Goal: Check status: Check status

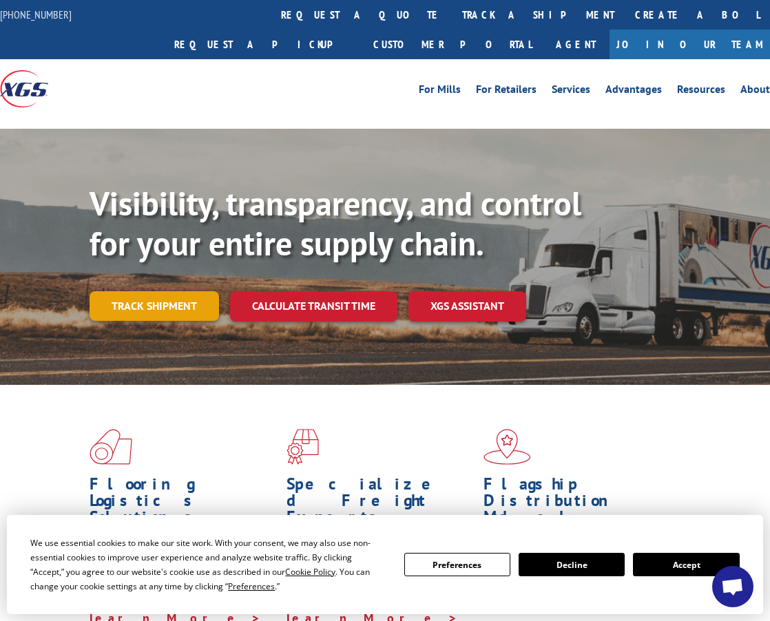
click at [172, 291] on link "Track shipment" at bounding box center [155, 305] width 130 height 29
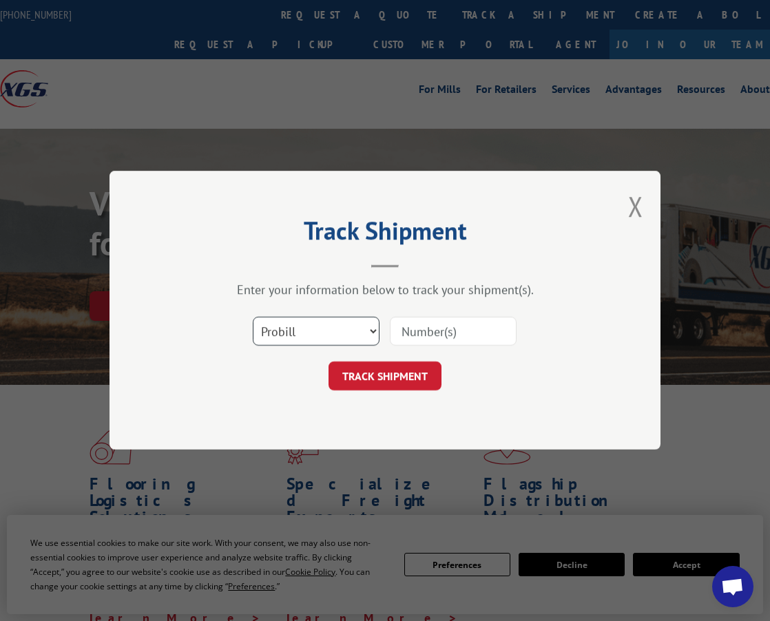
click at [338, 338] on select "Select category... Probill BOL PO" at bounding box center [316, 332] width 127 height 29
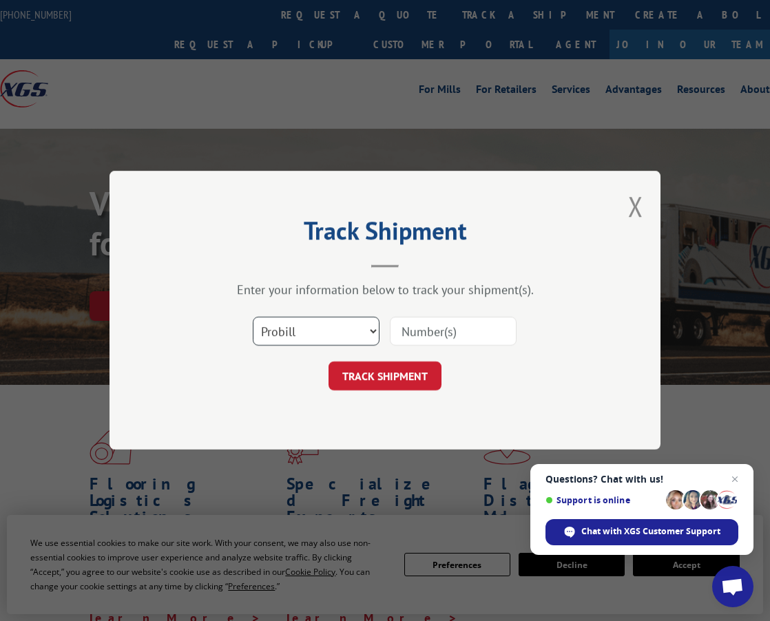
select select "po"
click at [253, 318] on select "Select category... Probill BOL PO" at bounding box center [316, 332] width 127 height 29
click at [424, 333] on input at bounding box center [453, 332] width 127 height 29
type input "04510222"
click at [329, 362] on button "TRACK SHIPMENT" at bounding box center [385, 376] width 113 height 29
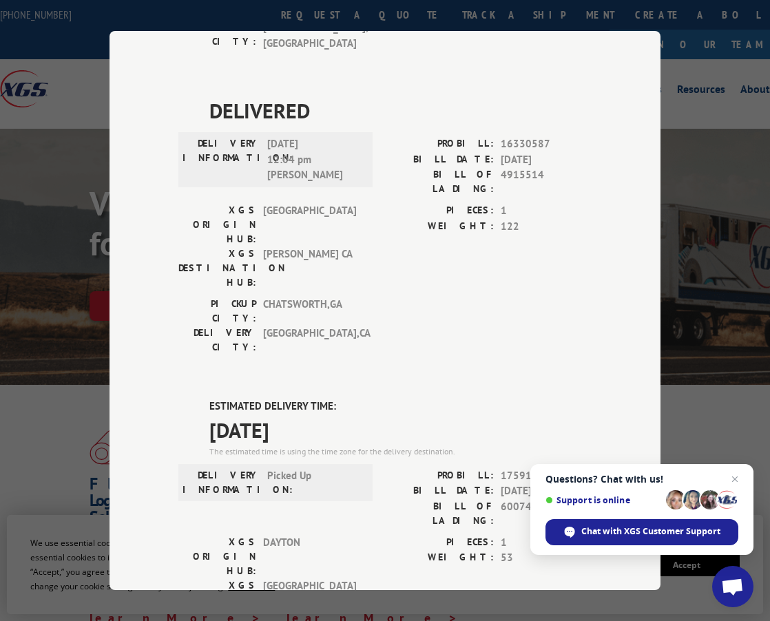
scroll to position [344, 0]
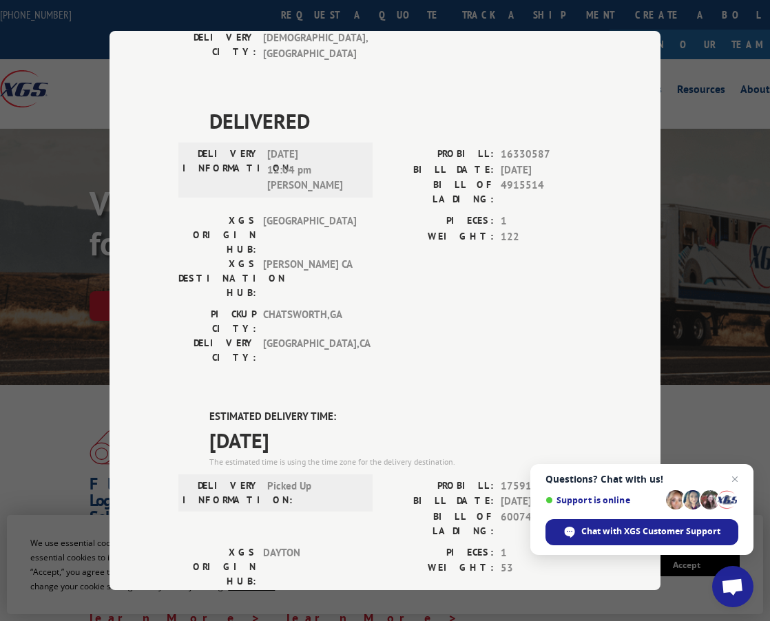
drag, startPoint x: 318, startPoint y: 280, endPoint x: 192, endPoint y: 255, distance: 128.6
copy div "ESTIMATED DELIVERY TIME: [DATE]"
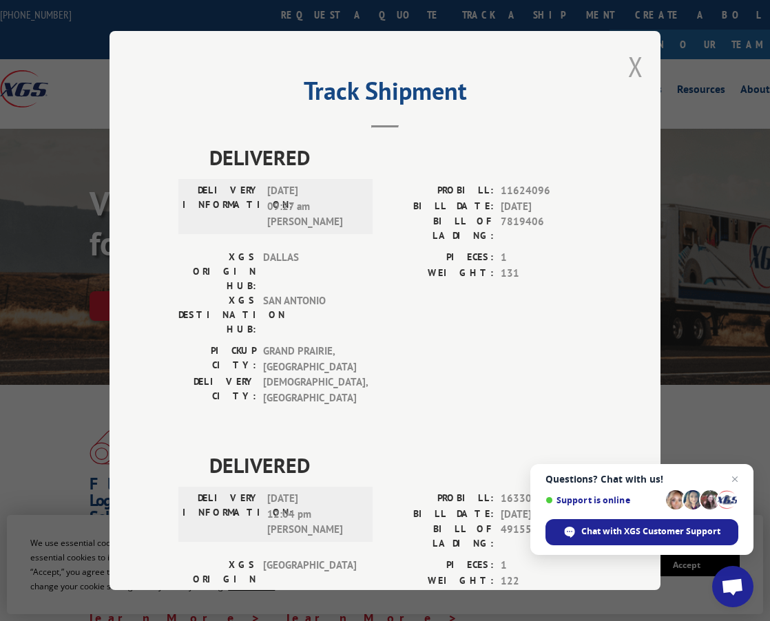
click at [628, 70] on button "Close modal" at bounding box center [635, 66] width 15 height 37
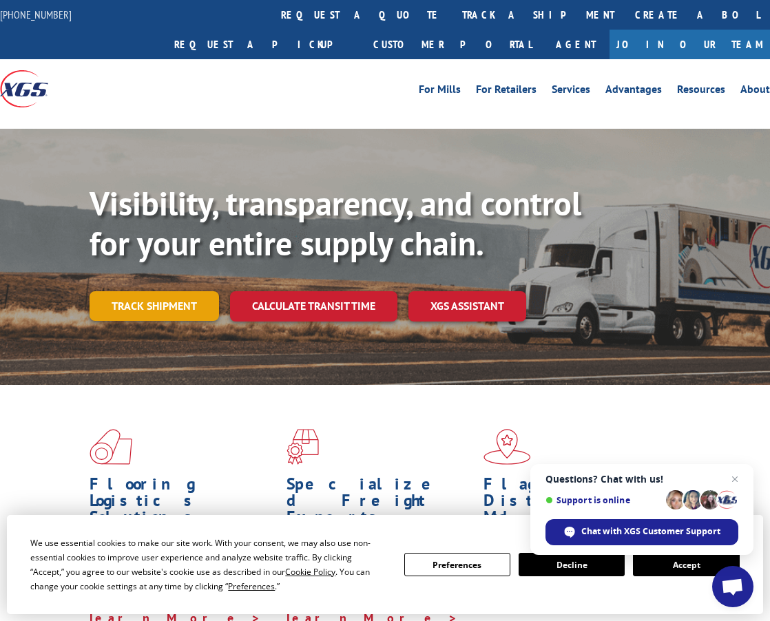
click at [145, 291] on link "Track shipment" at bounding box center [155, 305] width 130 height 29
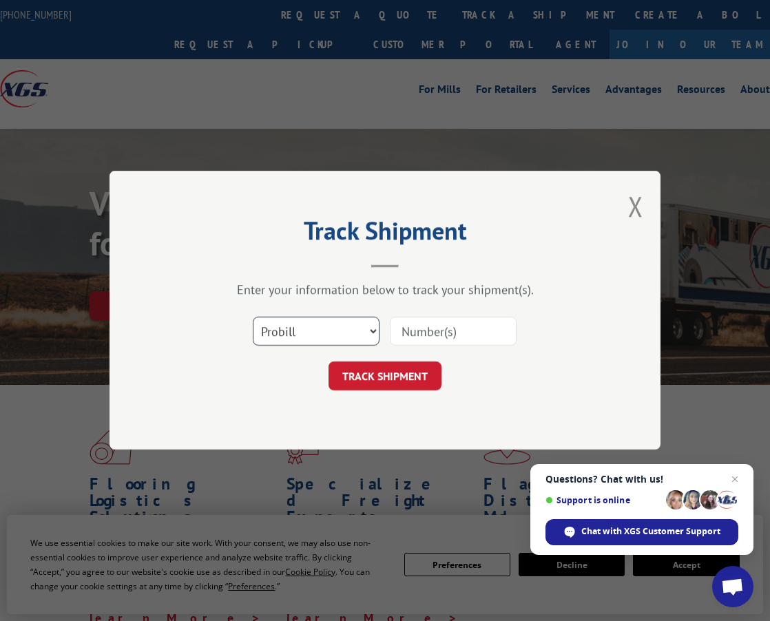
click at [342, 329] on select "Select category... Probill BOL PO" at bounding box center [316, 332] width 127 height 29
select select "po"
click at [253, 318] on select "Select category... Probill BOL PO" at bounding box center [316, 332] width 127 height 29
click at [426, 333] on input at bounding box center [453, 332] width 127 height 29
type input "04510211"
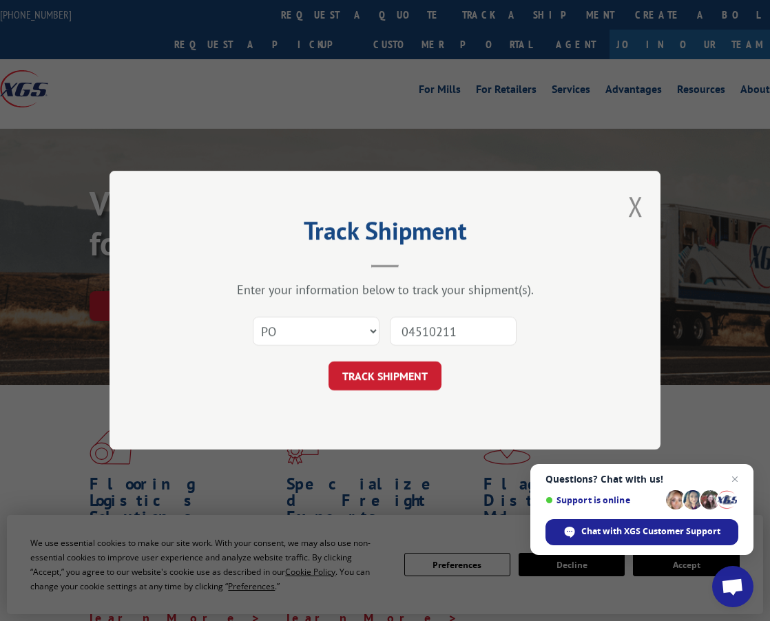
click button "TRACK SHIPMENT" at bounding box center [385, 376] width 113 height 29
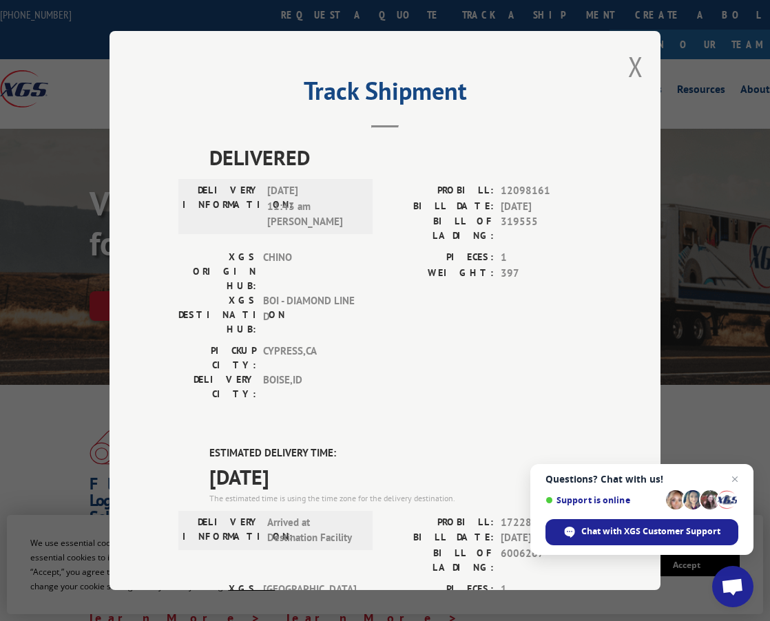
drag, startPoint x: 307, startPoint y: 394, endPoint x: 206, endPoint y: 370, distance: 104.1
click at [209, 446] on div "ESTIMATED DELIVERY TIME: [DATE] The estimated time is using the time zone for t…" at bounding box center [400, 475] width 382 height 59
copy div "ESTIMATED DELIVERY TIME: [DATE]"
click at [628, 59] on button "Close modal" at bounding box center [635, 66] width 15 height 37
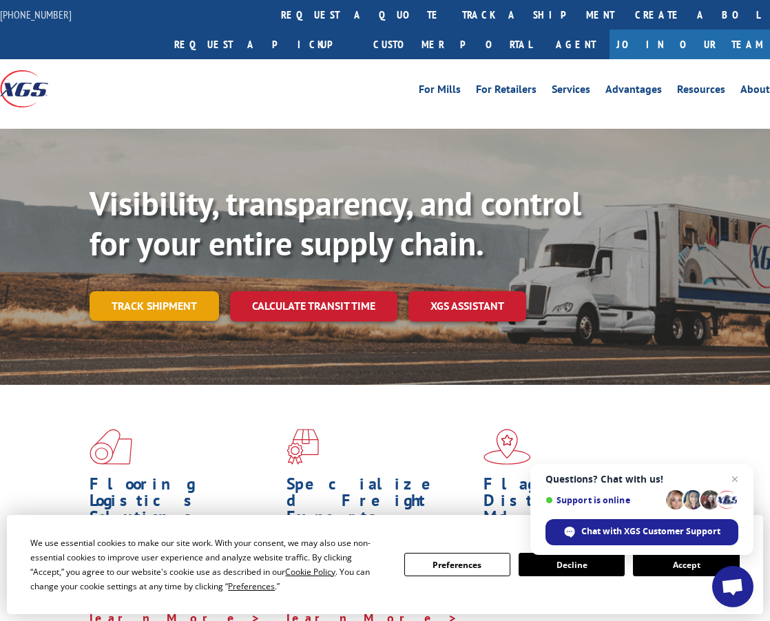
click at [185, 291] on link "Track shipment" at bounding box center [155, 305] width 130 height 29
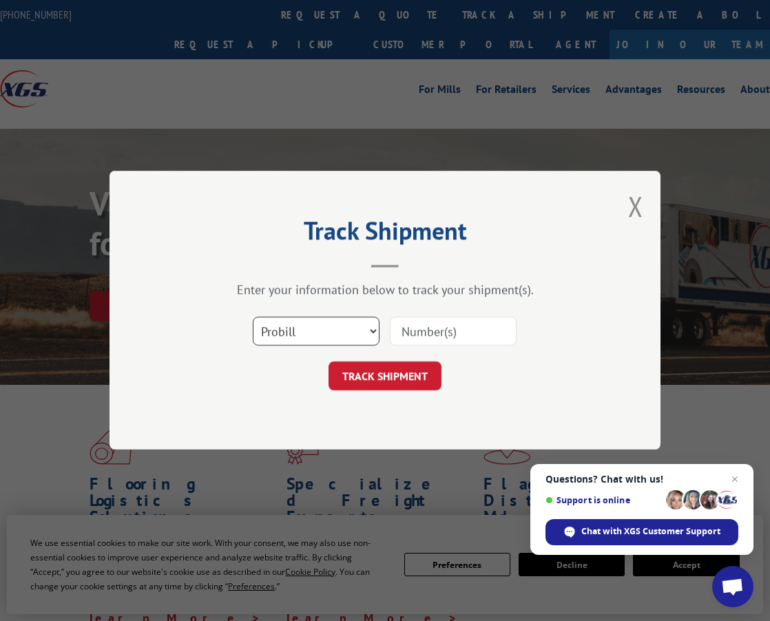
drag, startPoint x: 299, startPoint y: 317, endPoint x: 299, endPoint y: 325, distance: 8.3
click at [299, 320] on select "Select category... Probill BOL PO" at bounding box center [316, 332] width 127 height 29
select select "po"
click at [253, 318] on select "Select category... Probill BOL PO" at bounding box center [316, 332] width 127 height 29
click at [444, 332] on input at bounding box center [453, 332] width 127 height 29
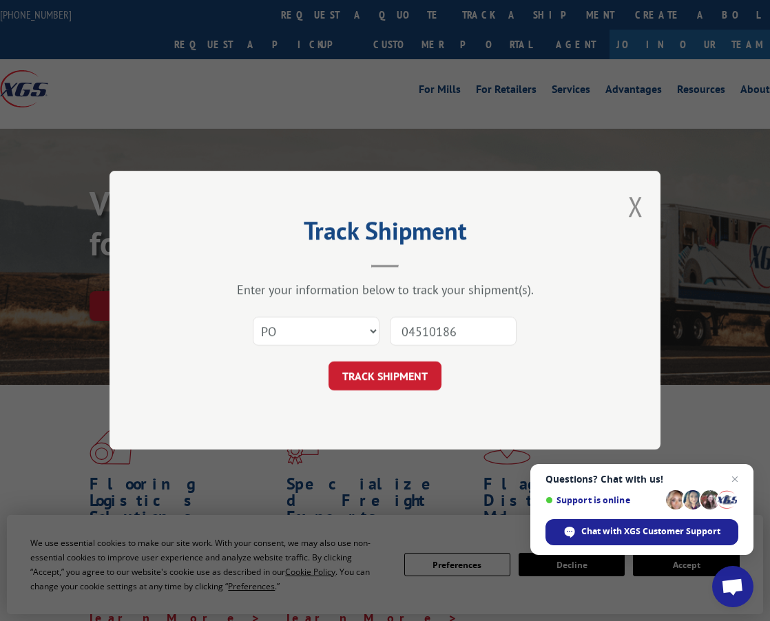
type input "04510186"
click at [329, 362] on button "TRACK SHIPMENT" at bounding box center [385, 376] width 113 height 29
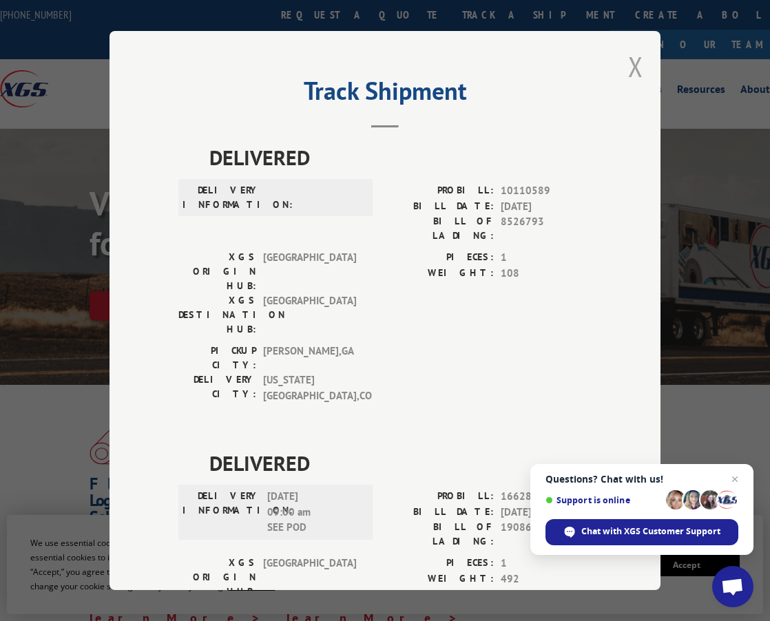
click at [636, 59] on button "Close modal" at bounding box center [635, 66] width 15 height 37
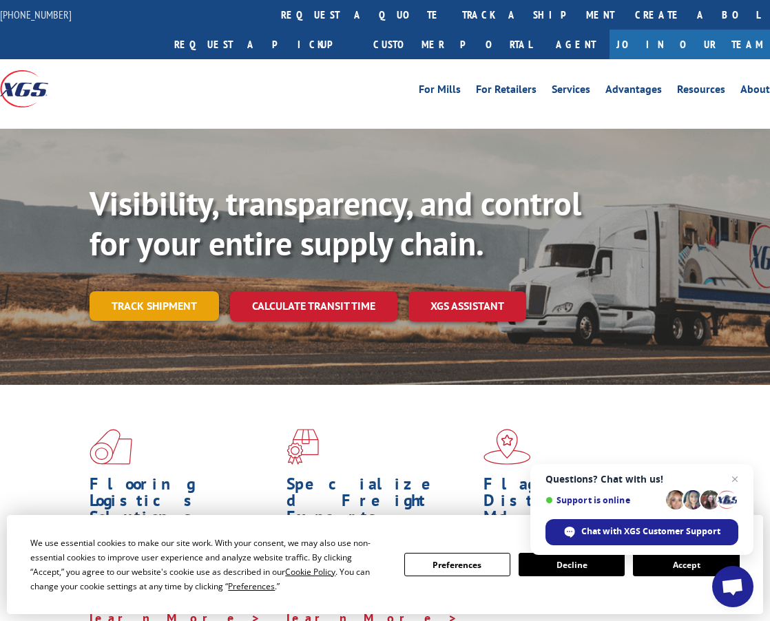
click at [156, 291] on link "Track shipment" at bounding box center [155, 305] width 130 height 29
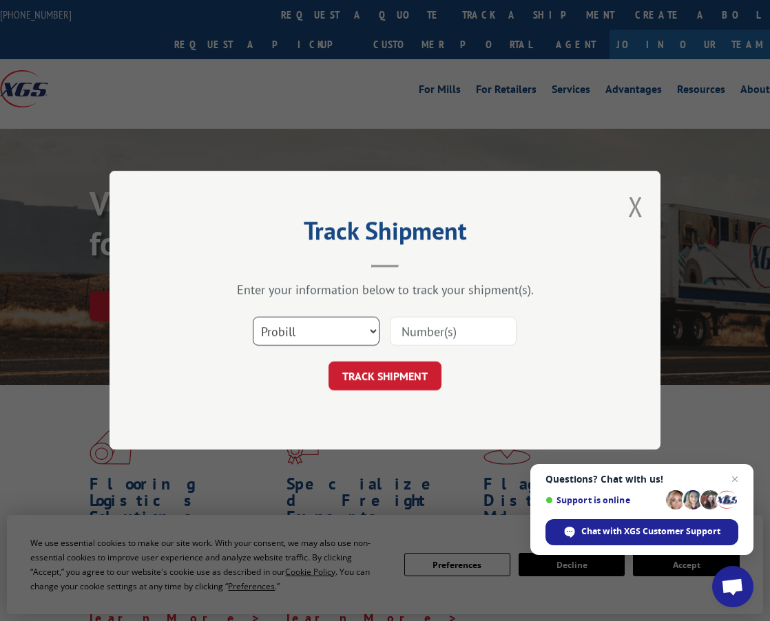
drag, startPoint x: 347, startPoint y: 333, endPoint x: 338, endPoint y: 344, distance: 13.8
click at [344, 335] on select "Select category... Probill BOL PO" at bounding box center [316, 332] width 127 height 29
select select "po"
click at [253, 318] on select "Select category... Probill BOL PO" at bounding box center [316, 332] width 127 height 29
click at [446, 327] on input at bounding box center [453, 332] width 127 height 29
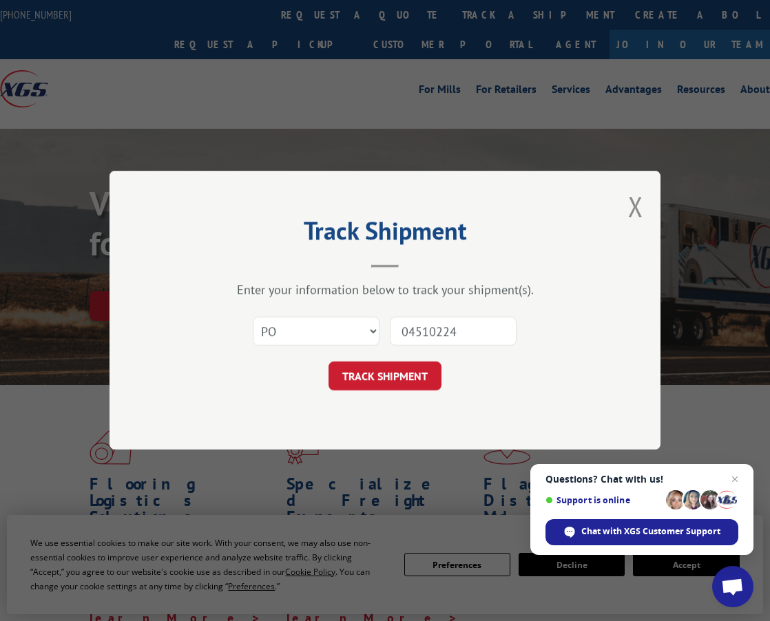
type input "04510224"
click at [329, 362] on button "TRACK SHIPMENT" at bounding box center [385, 376] width 113 height 29
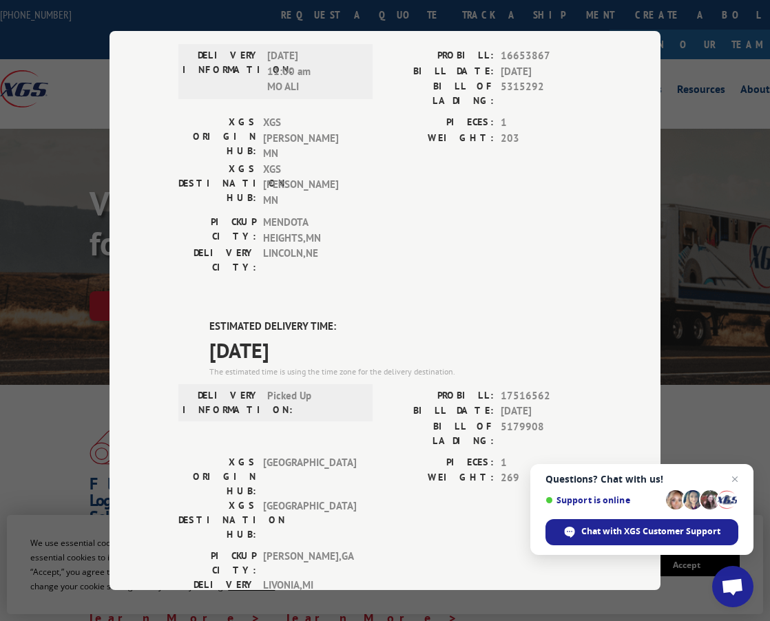
scroll to position [138, 0]
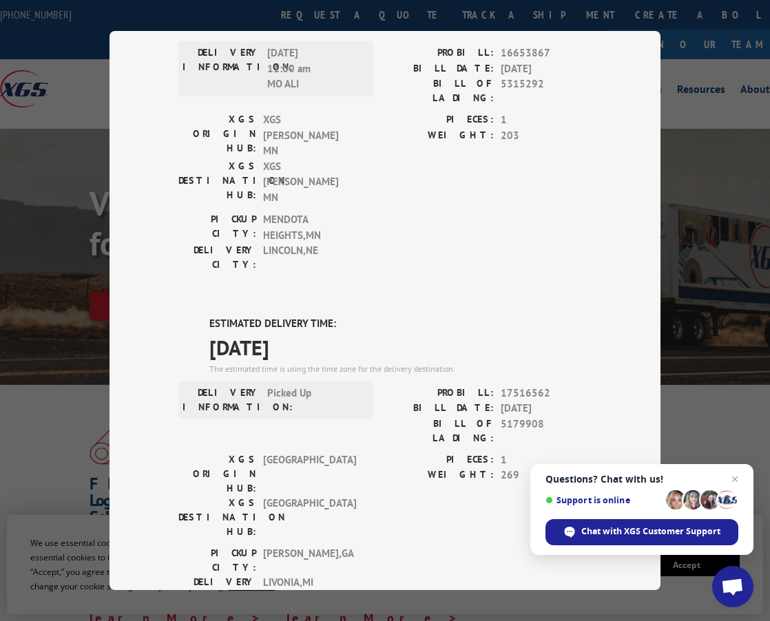
drag, startPoint x: 320, startPoint y: 272, endPoint x: 205, endPoint y: 242, distance: 118.8
click at [209, 316] on div "ESTIMATED DELIVERY TIME: [DATE] The estimated time is using the time zone for t…" at bounding box center [400, 345] width 382 height 59
copy div "ESTIMATED DELIVERY TIME: [DATE]"
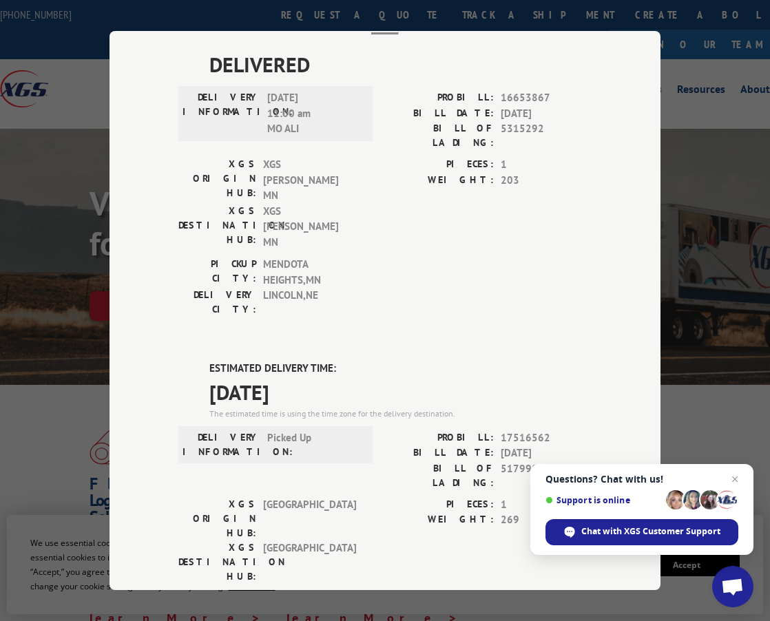
scroll to position [0, 0]
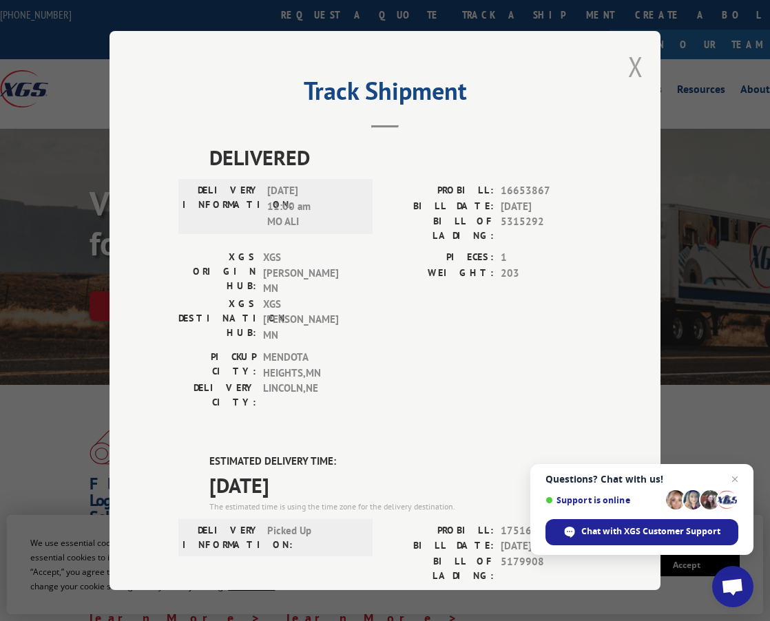
click at [628, 68] on button "Close modal" at bounding box center [635, 66] width 15 height 37
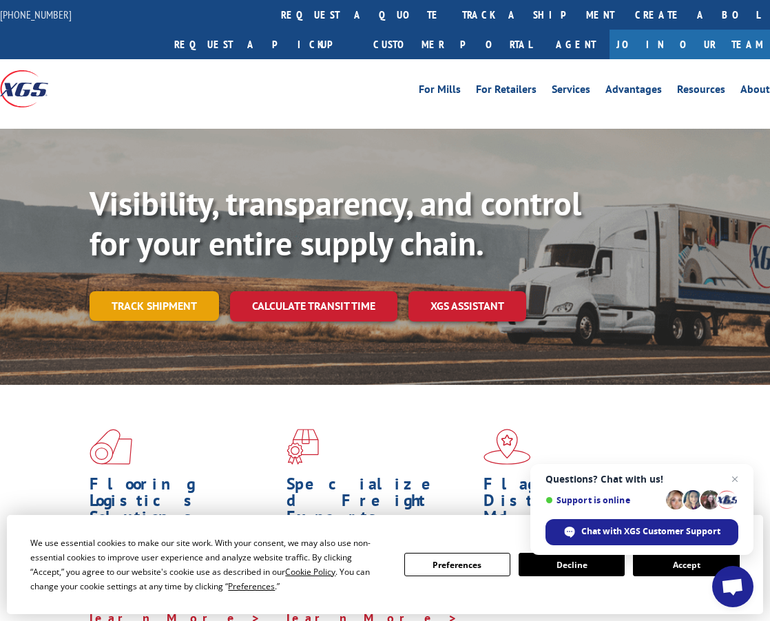
click at [127, 291] on link "Track shipment" at bounding box center [155, 305] width 130 height 29
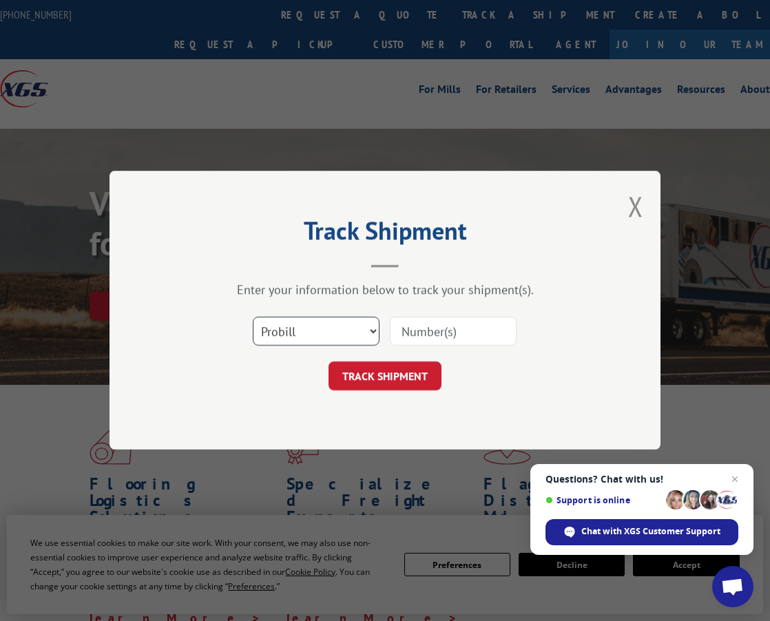
drag, startPoint x: 326, startPoint y: 335, endPoint x: 321, endPoint y: 342, distance: 7.9
click at [326, 335] on select "Select category... Probill BOL PO" at bounding box center [316, 332] width 127 height 29
select select "po"
click at [253, 318] on select "Select category... Probill BOL PO" at bounding box center [316, 332] width 127 height 29
click at [453, 329] on input at bounding box center [453, 332] width 127 height 29
